Goal: Task Accomplishment & Management: Complete application form

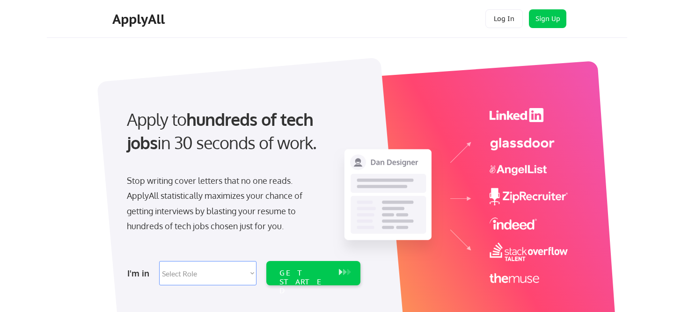
click at [255, 275] on select "Select Role Software Engineering Product Management Customer Success Sales UI/U…" at bounding box center [207, 273] width 97 height 24
select select ""hr_recruiting""
click at [159, 261] on select "Select Role Software Engineering Product Management Customer Success Sales UI/U…" at bounding box center [207, 273] width 97 height 24
select select ""hr_recruiting""
click at [297, 270] on div "GET STARTED" at bounding box center [304, 282] width 50 height 27
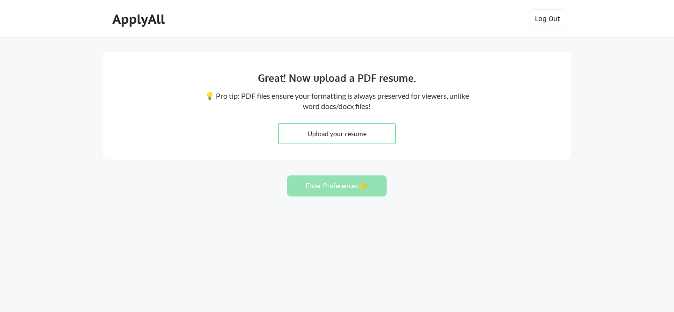
click at [333, 136] on input "file" at bounding box center [336, 134] width 117 height 20
type input "C:\fakepath\KMB CV (1).docx"
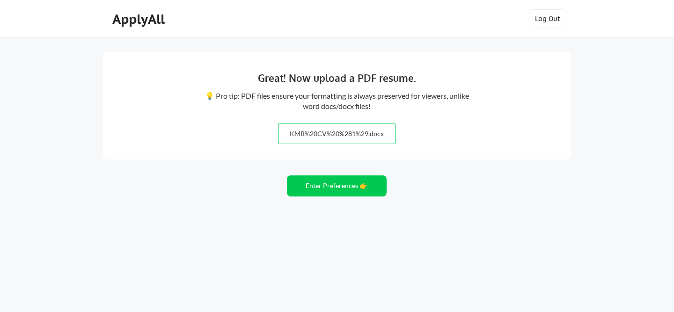
click at [388, 134] on input "file" at bounding box center [336, 134] width 117 height 20
type input "C:\fakepath\KMB CV (1).docx"
click at [390, 134] on input "file" at bounding box center [336, 134] width 117 height 20
type input "C:\fakepath\KMB PDF.pdf"
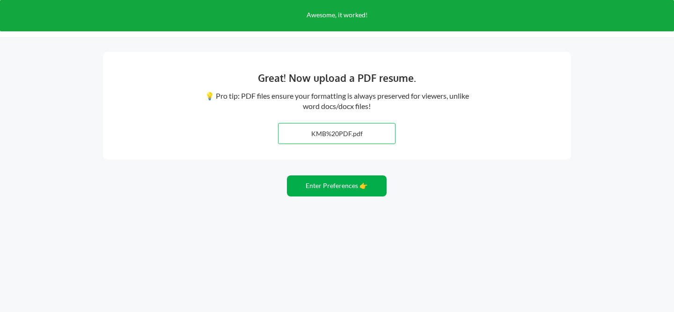
click at [338, 191] on button "Enter Preferences 👉" at bounding box center [337, 185] width 100 height 21
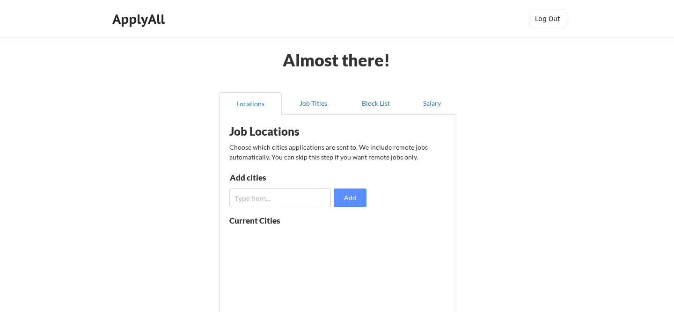
click at [285, 196] on input "input" at bounding box center [280, 198] width 102 height 19
type input "remote"
click at [314, 103] on button "Job Titles" at bounding box center [313, 103] width 63 height 22
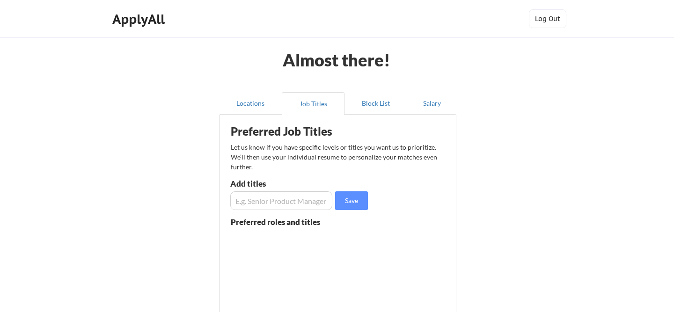
click at [267, 202] on input "input" at bounding box center [281, 200] width 102 height 19
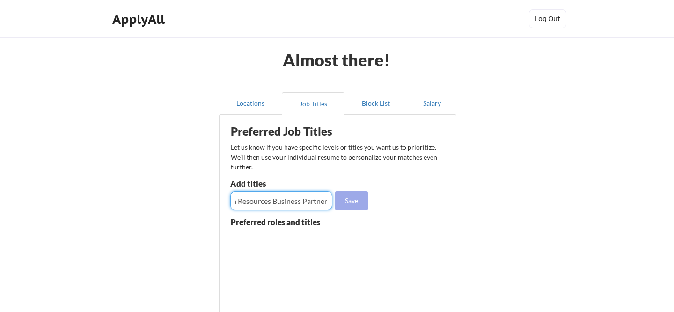
type input "Human Resources Business Partner"
click at [345, 204] on button "Save" at bounding box center [351, 200] width 33 height 19
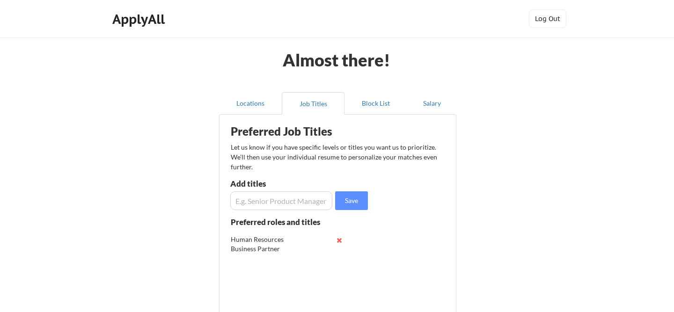
click at [285, 200] on input "input" at bounding box center [281, 200] width 102 height 19
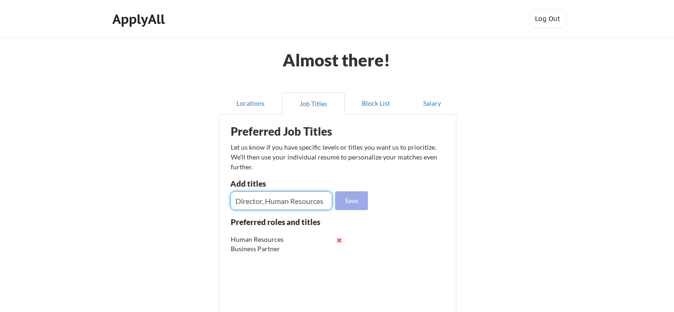
type input "Director, Human Resources"
click at [357, 192] on button "Save" at bounding box center [351, 200] width 33 height 19
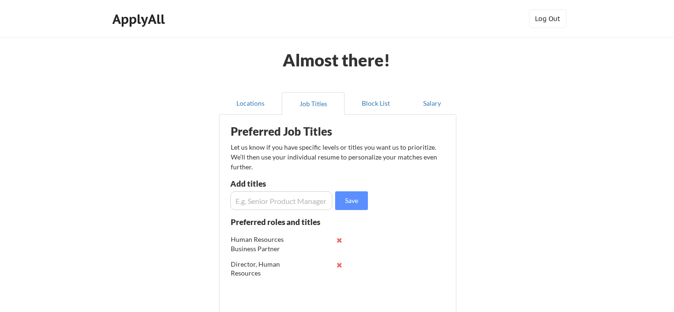
click at [252, 198] on input "input" at bounding box center [281, 200] width 102 height 19
click at [233, 199] on input "input" at bounding box center [281, 200] width 102 height 19
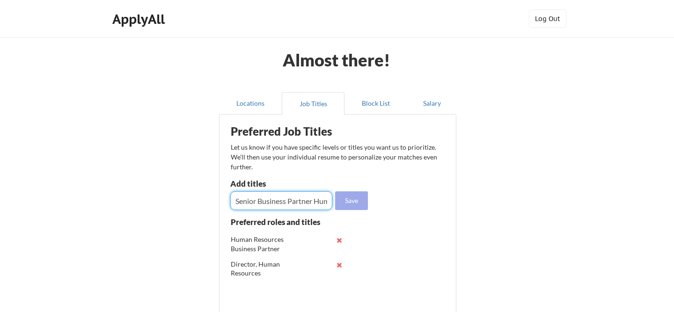
type input "Senior Business Partner Human Resources"
click at [351, 198] on button "Save" at bounding box center [351, 200] width 33 height 19
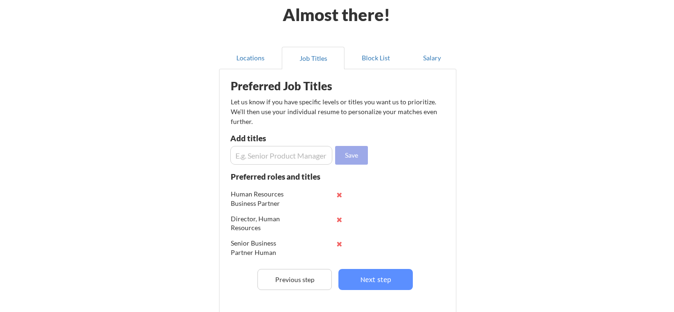
scroll to position [46, 0]
click at [276, 159] on input "input" at bounding box center [281, 155] width 102 height 19
type input "Human Resources Director"
click at [353, 154] on button "Save" at bounding box center [351, 155] width 33 height 19
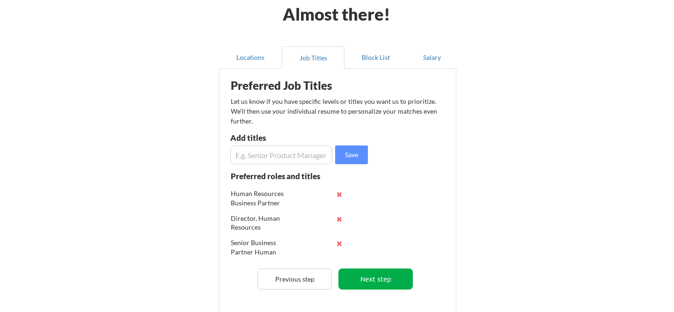
click at [367, 278] on button "Next step" at bounding box center [375, 279] width 74 height 21
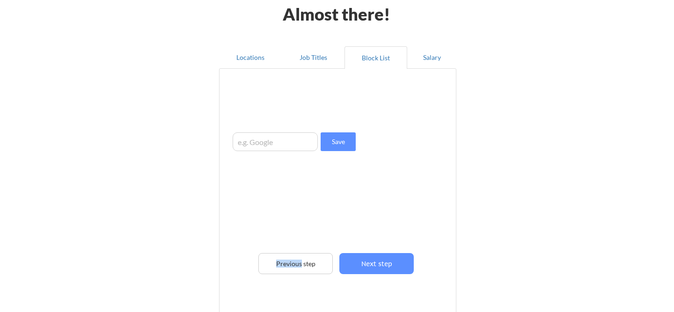
click at [367, 278] on div "Save Previous step Next step" at bounding box center [337, 192] width 227 height 242
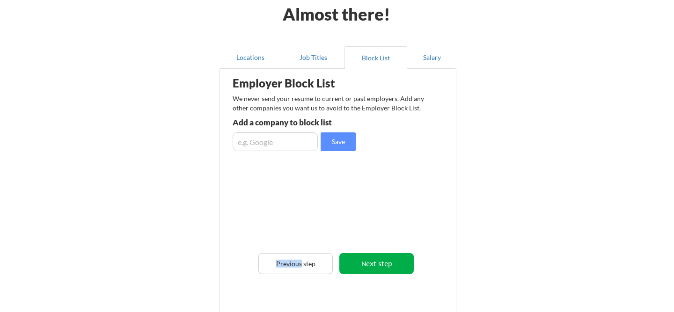
click at [368, 263] on button "Next step" at bounding box center [376, 263] width 74 height 21
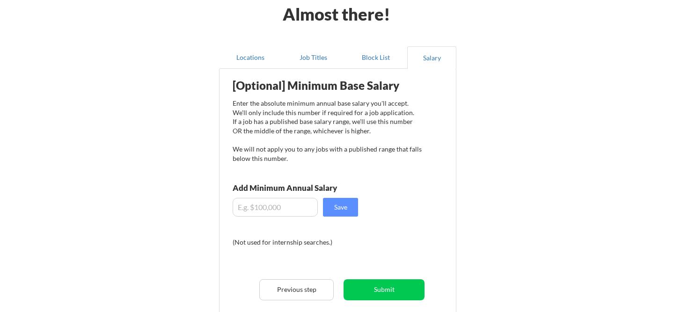
click at [286, 211] on input "input" at bounding box center [275, 207] width 85 height 19
click at [273, 211] on input "input" at bounding box center [275, 207] width 85 height 19
type input "$150,000"
click at [343, 204] on button "Save" at bounding box center [340, 207] width 35 height 19
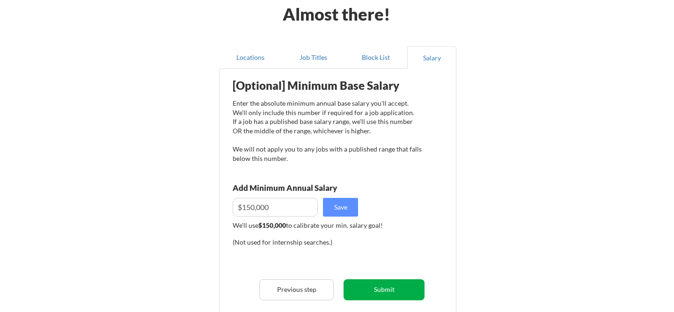
click at [360, 288] on button "Submit" at bounding box center [384, 289] width 81 height 21
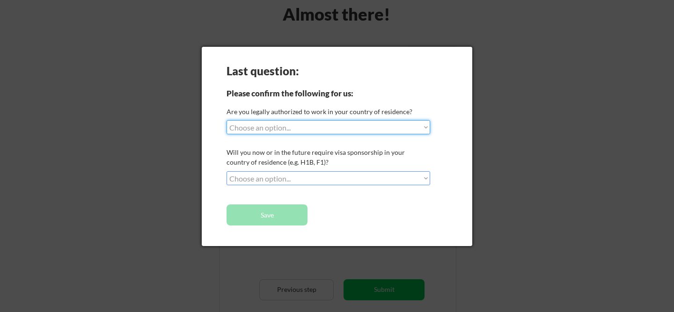
click at [426, 126] on select "Choose an option... Yes, I am a [DEMOGRAPHIC_DATA] Citizen Yes, I am a [DEMOGRA…" at bounding box center [329, 127] width 204 height 14
select select ""yes__i_am_a_[DEMOGRAPHIC_DATA]""
click at [227, 120] on select "Choose an option... Yes, I am a [DEMOGRAPHIC_DATA] Citizen Yes, I am a [DEMOGRA…" at bounding box center [329, 127] width 204 height 14
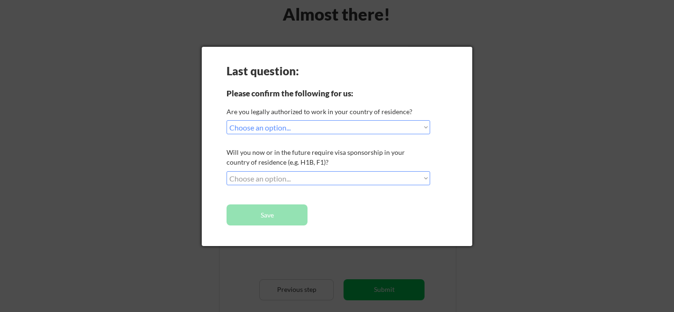
click at [424, 183] on select "Choose an option... No, I will not need sponsorship Yes, I will need sponsorship" at bounding box center [329, 178] width 204 height 14
select select ""no__i_will_not_need_sponsorship""
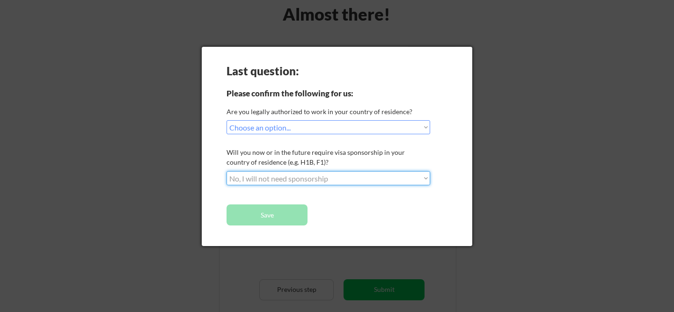
click at [227, 171] on select "Choose an option... No, I will not need sponsorship Yes, I will need sponsorship" at bounding box center [329, 178] width 204 height 14
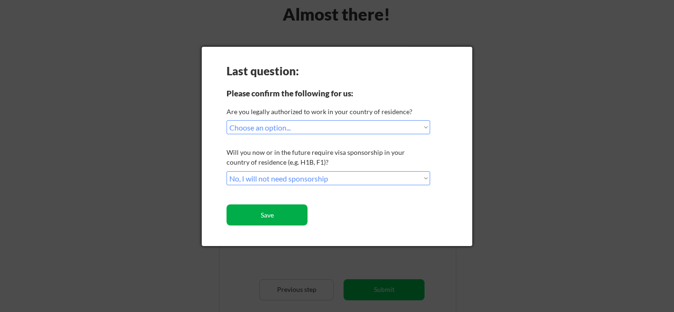
click at [286, 212] on button "Save" at bounding box center [267, 215] width 81 height 21
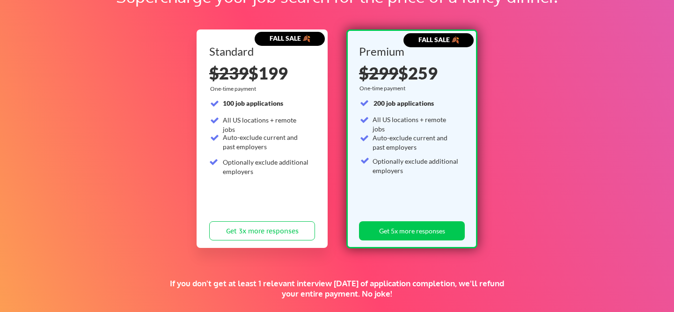
scroll to position [82, 0]
